Goal: Task Accomplishment & Management: Complete application form

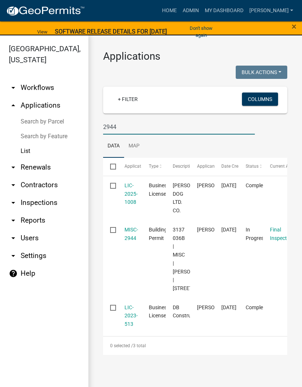
type input "2944"
click at [134, 230] on link "MISC-2944" at bounding box center [132, 234] width 14 height 14
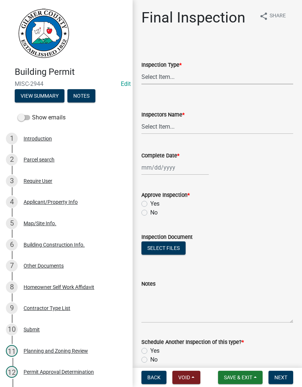
click at [185, 75] on select "Select Item... Final" at bounding box center [218, 76] width 152 height 15
select select "895eead6-d784-4fdc-a4a3-66a9075c153d"
click at [157, 128] on select "Select Item... [PERSON_NAME] ([PERSON_NAME]) [PERSON_NAME] ([PERSON_NAME]) Engi…" at bounding box center [218, 126] width 152 height 15
select select "8dfc8809-68b2-4bc3-a0d1-6f7e000e7487"
click at [168, 169] on div at bounding box center [175, 167] width 67 height 15
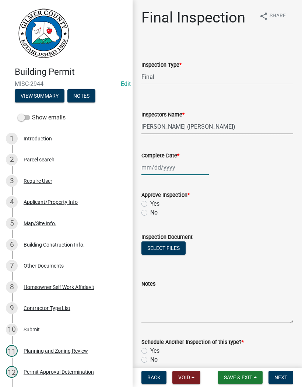
select select "9"
select select "2025"
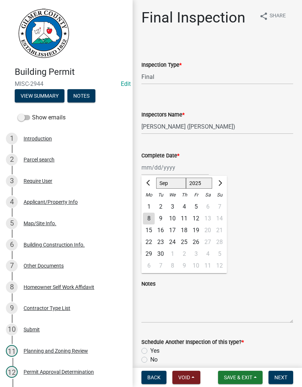
click at [153, 219] on div "8" at bounding box center [149, 219] width 12 height 12
type input "[DATE]"
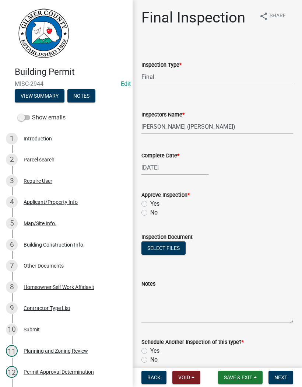
click at [150, 200] on label "Yes" at bounding box center [154, 204] width 9 height 9
click at [150, 200] on input "Yes" at bounding box center [152, 202] width 5 height 5
radio input "true"
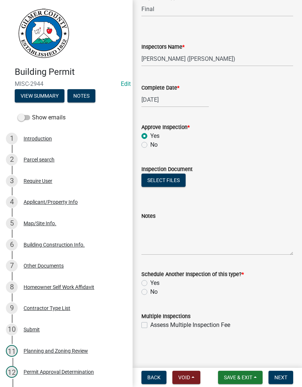
scroll to position [68, 0]
click at [150, 290] on label "No" at bounding box center [153, 292] width 7 height 9
click at [150, 290] on input "No" at bounding box center [152, 290] width 5 height 5
radio input "true"
click at [285, 372] on button "Next" at bounding box center [281, 377] width 25 height 13
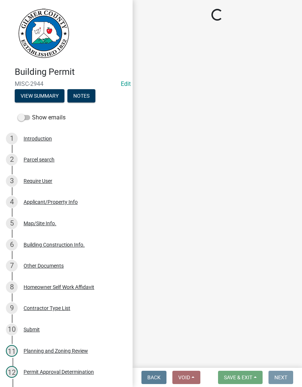
scroll to position [0, 0]
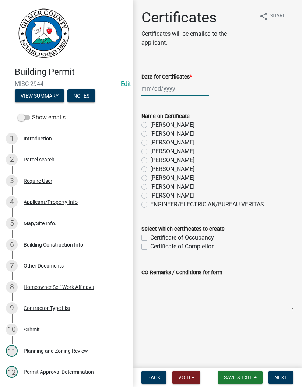
click at [169, 82] on div at bounding box center [175, 88] width 67 height 15
select select "9"
select select "2025"
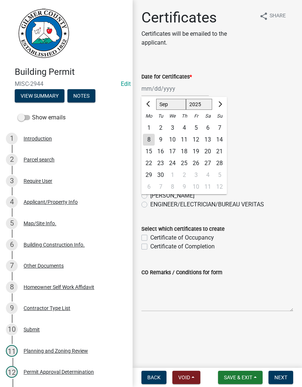
click at [149, 139] on div "8" at bounding box center [149, 140] width 12 height 12
type input "[DATE]"
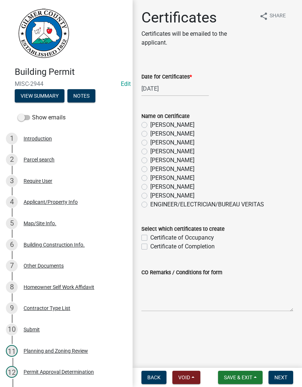
click at [150, 149] on label "[PERSON_NAME]" at bounding box center [172, 151] width 44 height 9
click at [150, 149] on input "[PERSON_NAME]" at bounding box center [152, 149] width 5 height 5
radio input "true"
click at [150, 245] on label "Certificate of Completion" at bounding box center [182, 246] width 65 height 9
click at [150, 245] on input "Certificate of Completion" at bounding box center [152, 244] width 5 height 5
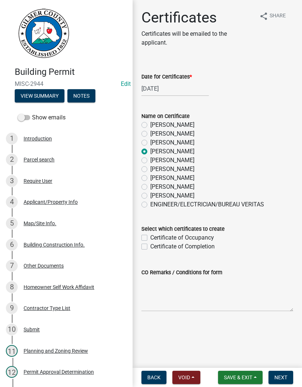
checkbox input "true"
checkbox input "false"
checkbox input "true"
click at [286, 378] on span "Next" at bounding box center [281, 378] width 13 height 6
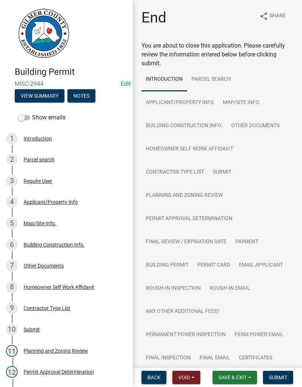
click at [239, 375] on span "Save & Exit" at bounding box center [233, 378] width 28 height 6
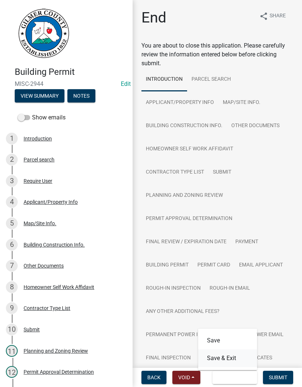
click at [234, 356] on button "Save & Exit" at bounding box center [227, 359] width 59 height 18
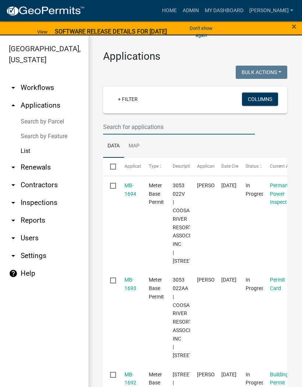
click at [138, 127] on input "text" at bounding box center [179, 126] width 152 height 15
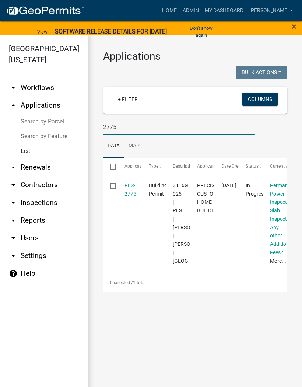
type input "2775"
click at [127, 190] on link "RES-2775" at bounding box center [131, 190] width 12 height 14
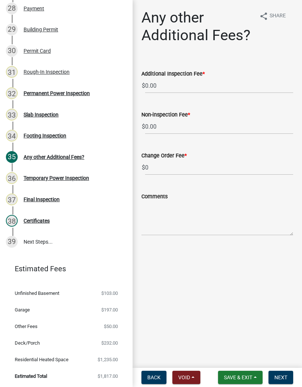
scroll to position [704, 0]
click at [77, 91] on div "Permanent Power Inspection" at bounding box center [57, 93] width 66 height 5
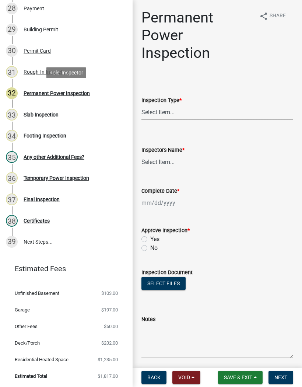
click at [180, 112] on select "Select Item... Permanent Power" at bounding box center [218, 112] width 152 height 15
select select "5c85f858-e2c6-4c2c-a92e-43b107da9ba1"
click at [174, 158] on select "Select Item... [PERSON_NAME] ([PERSON_NAME]) [PERSON_NAME] ([PERSON_NAME]) Engi…" at bounding box center [218, 162] width 152 height 15
select select "8dfc8809-68b2-4bc3-a0d1-6f7e000e7487"
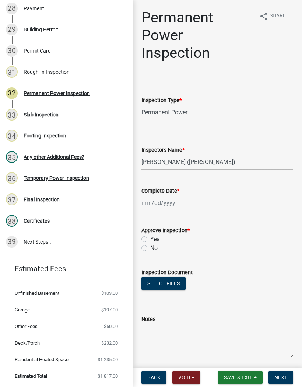
click at [171, 199] on div at bounding box center [175, 202] width 67 height 15
select select "9"
select select "2025"
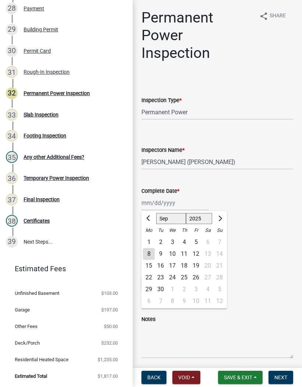
click at [145, 251] on div "8" at bounding box center [149, 254] width 12 height 12
type input "[DATE]"
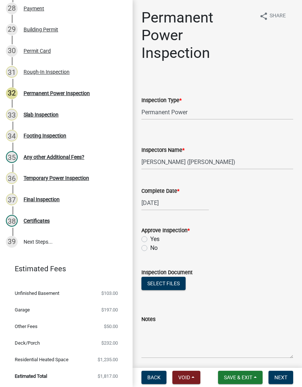
click at [150, 240] on label "Yes" at bounding box center [154, 239] width 9 height 9
click at [150, 240] on input "Yes" at bounding box center [152, 237] width 5 height 5
radio input "true"
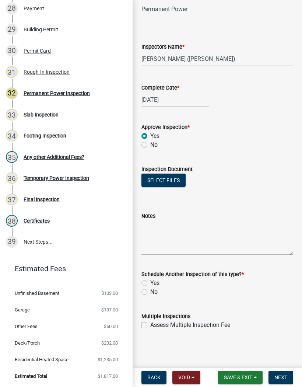
scroll to position [103, 0]
click at [150, 289] on label "No" at bounding box center [153, 292] width 7 height 9
click at [150, 289] on input "No" at bounding box center [152, 290] width 5 height 5
radio input "true"
click at [279, 375] on span "Next" at bounding box center [281, 378] width 13 height 6
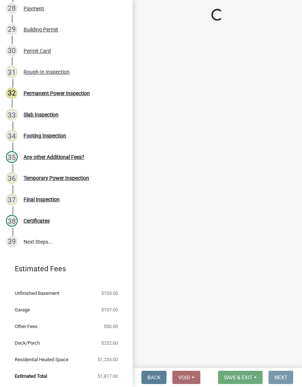
scroll to position [0, 0]
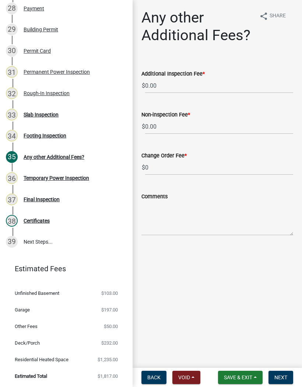
click at [246, 372] on button "Save & Exit" at bounding box center [240, 377] width 45 height 13
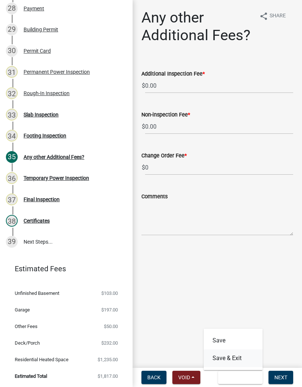
click at [239, 355] on button "Save & Exit" at bounding box center [233, 359] width 59 height 18
